Goal: Task Accomplishment & Management: Use online tool/utility

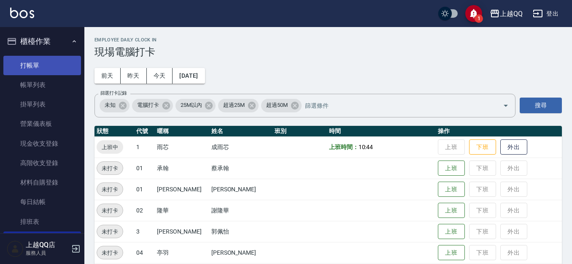
click at [34, 62] on link "打帳單" at bounding box center [42, 65] width 78 height 19
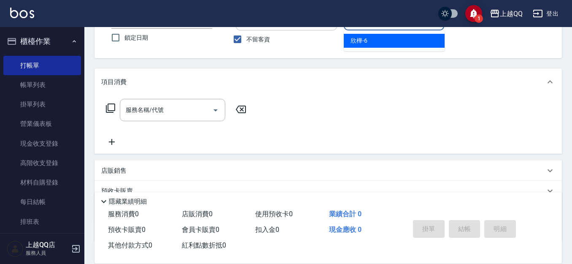
scroll to position [85, 0]
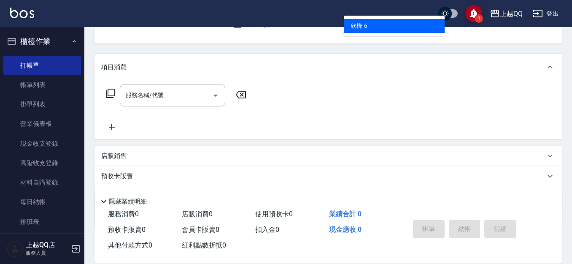
type input "6"
click at [571, 76] on div "Key In 打帳單 帳單速查 結帳前確認明細 連續打單結帳 掛單 結帳 明細 帳單日期 [DATE] 11:51 鎖定日期 顧客姓名/手機號碼/編號 顧客姓…" at bounding box center [327, 124] width 487 height 365
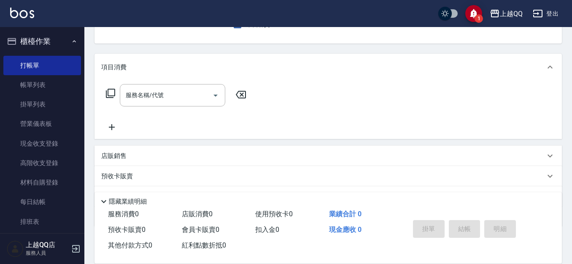
scroll to position [56, 0]
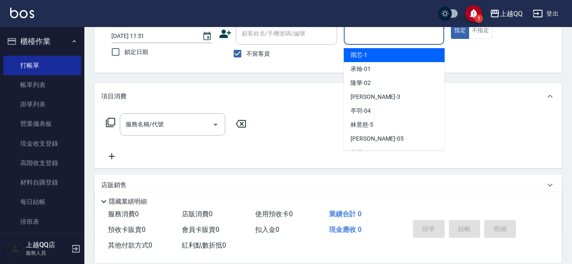
click at [421, 37] on input "服務人員姓名/編號" at bounding box center [393, 33] width 93 height 15
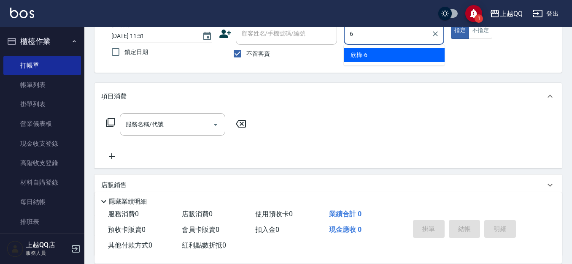
type input "欣樺-6"
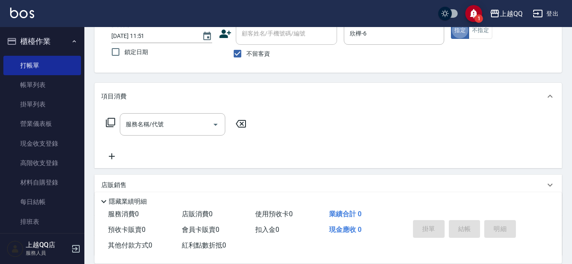
type button "true"
drag, startPoint x: 233, startPoint y: 49, endPoint x: 285, endPoint y: 32, distance: 55.1
click at [233, 48] on input "不留客資" at bounding box center [238, 54] width 18 height 18
checkbox input "false"
click at [285, 32] on input "顧客姓名/手機號碼/編號" at bounding box center [287, 33] width 94 height 15
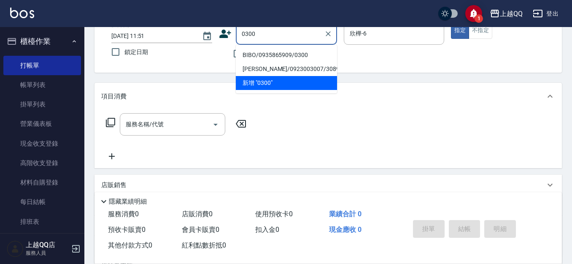
type input "BIBO/0935865909/0300"
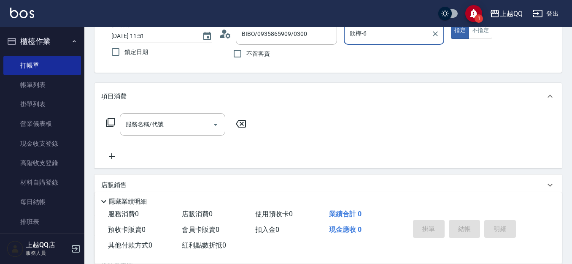
click at [451, 22] on button "指定" at bounding box center [460, 30] width 18 height 16
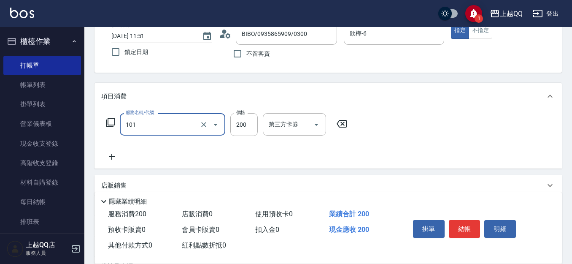
type input "洗髮(101)"
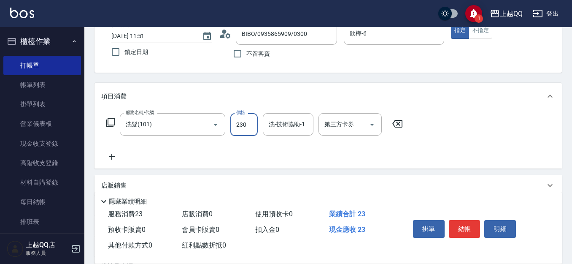
type input "230"
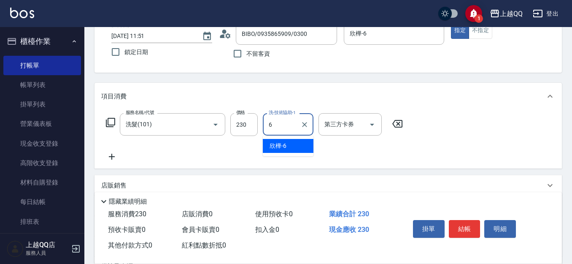
type input "欣樺-6"
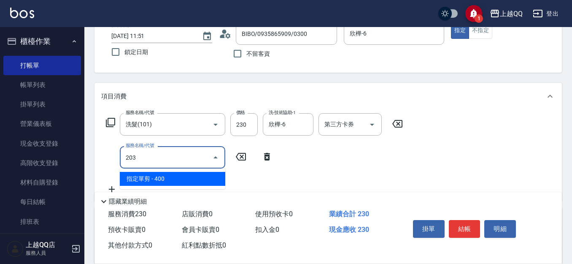
type input "指定單剪(203)"
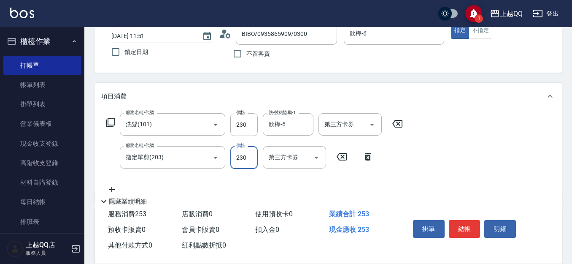
type input "230"
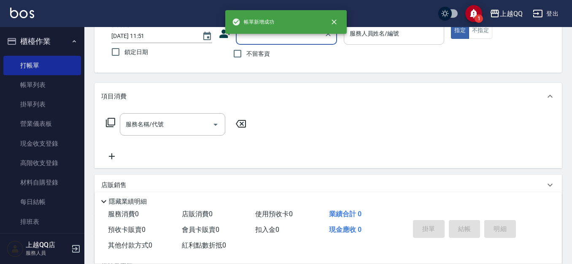
drag, startPoint x: 256, startPoint y: 51, endPoint x: 354, endPoint y: 41, distance: 98.7
click at [260, 48] on label "不留客資" at bounding box center [249, 54] width 41 height 18
click at [246, 48] on input "不留客資" at bounding box center [238, 54] width 18 height 18
checkbox input "true"
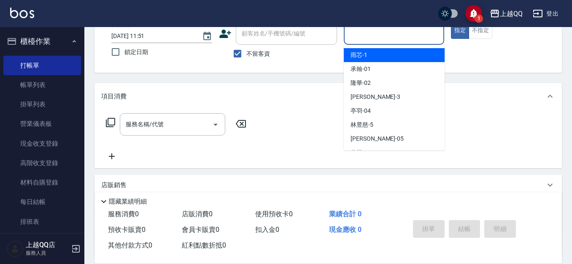
click at [355, 40] on input "服務人員姓名/編號" at bounding box center [393, 33] width 93 height 15
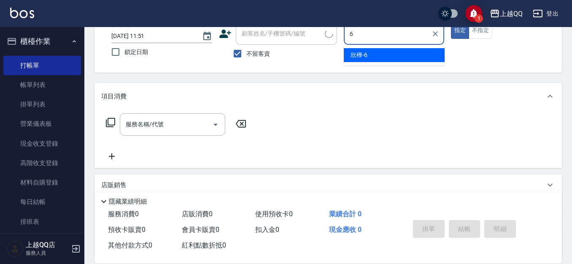
type input "欣樺-6"
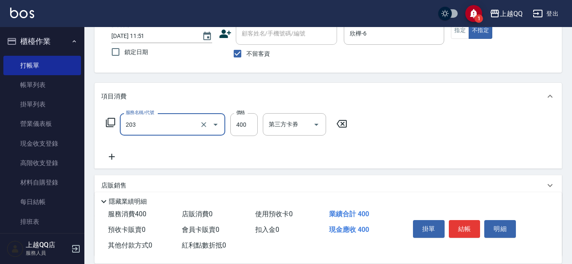
type input "指定單剪(203)"
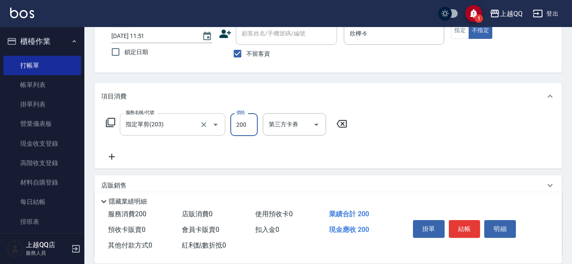
type input "200"
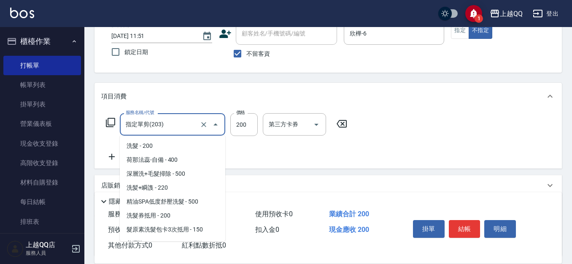
click at [177, 127] on input "指定單剪(203)" at bounding box center [161, 124] width 74 height 15
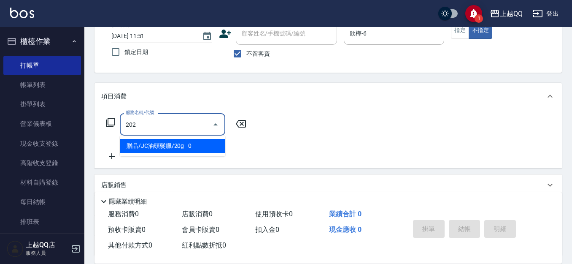
scroll to position [0, 0]
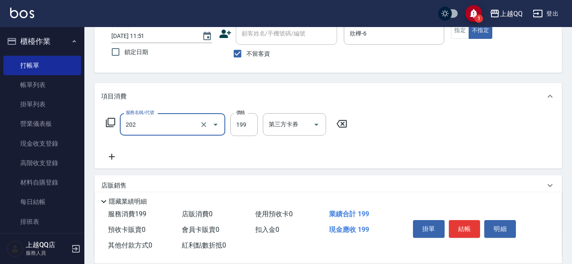
type input "不指定單剪(202)"
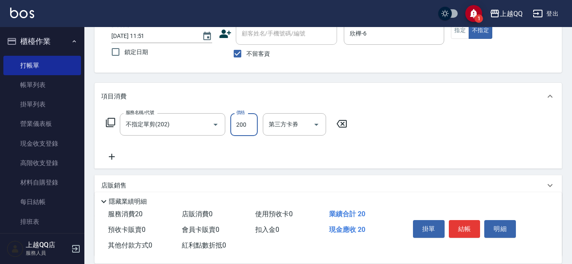
type input "200"
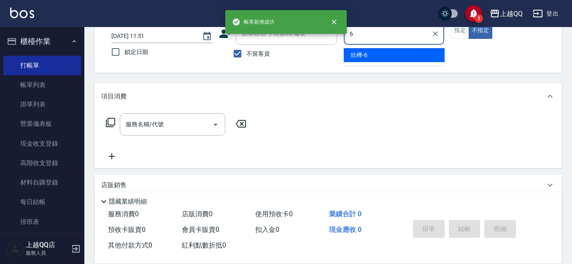
type input "6"
type button "false"
type input "欣樺-6"
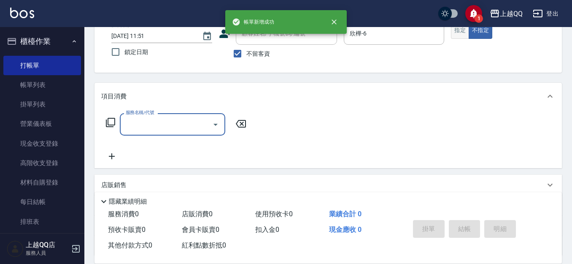
click at [460, 29] on button "指定" at bounding box center [460, 30] width 18 height 16
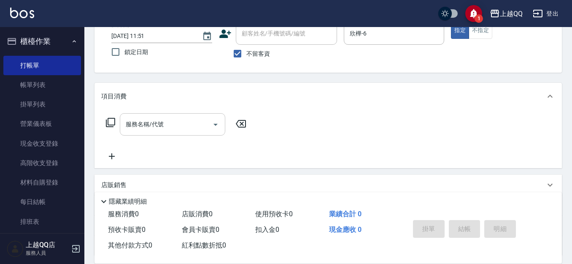
click at [180, 127] on input "服務名稱/代號" at bounding box center [166, 124] width 85 height 15
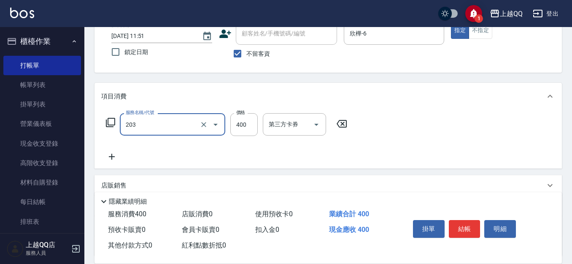
type input "指定單剪(203)"
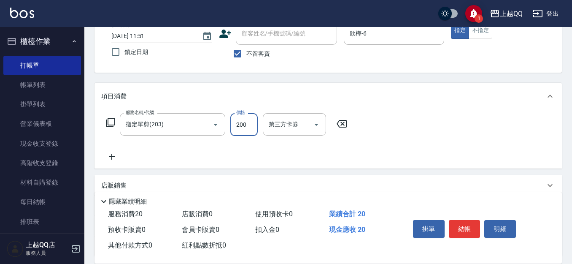
type input "200"
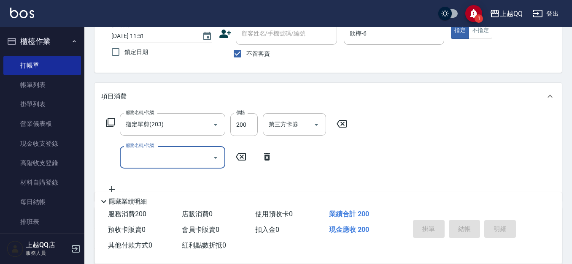
type input "[DATE] 11:52"
